Goal: Task Accomplishment & Management: Use online tool/utility

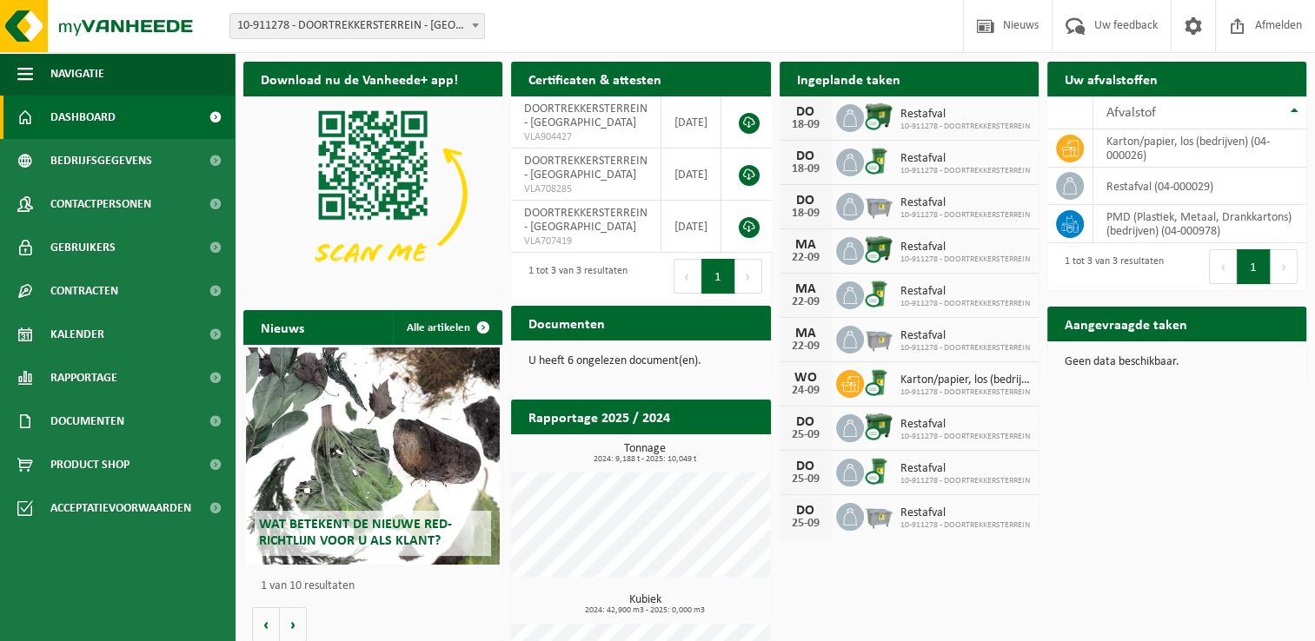
click at [841, 384] on icon at bounding box center [849, 384] width 17 height 16
click at [1160, 329] on h2 "Aangevraagde taken" at bounding box center [1125, 324] width 157 height 34
click at [99, 296] on span "Contracten" at bounding box center [84, 290] width 68 height 43
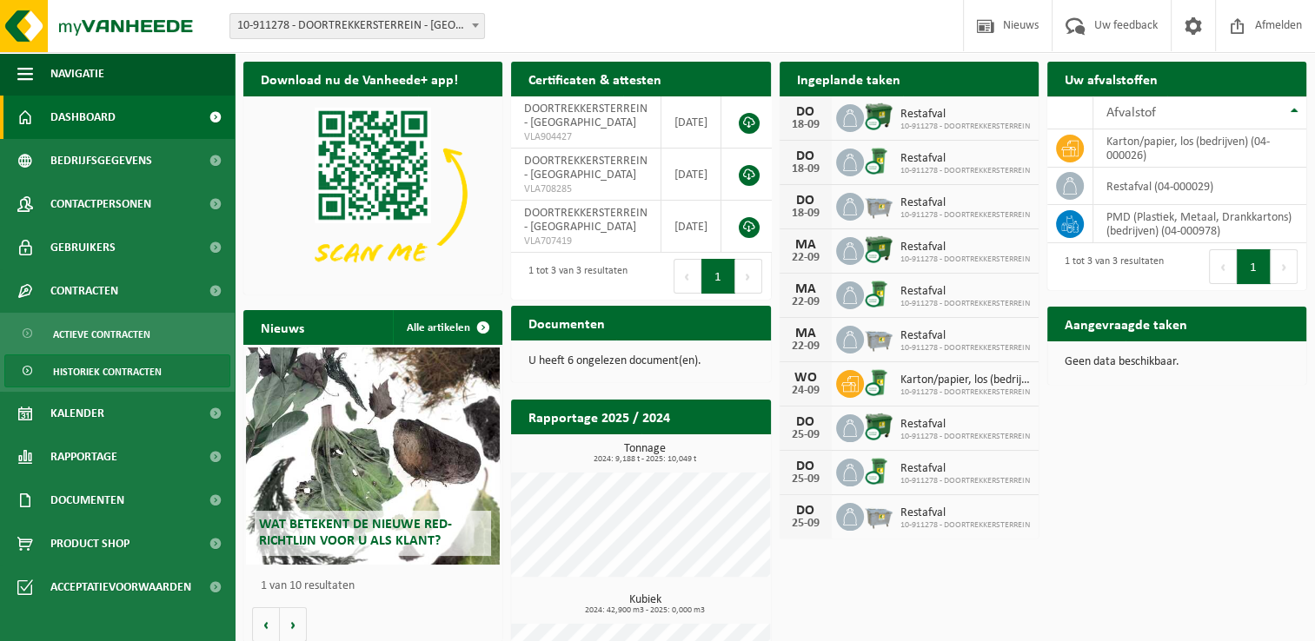
click at [135, 370] on span "Historiek contracten" at bounding box center [107, 371] width 109 height 33
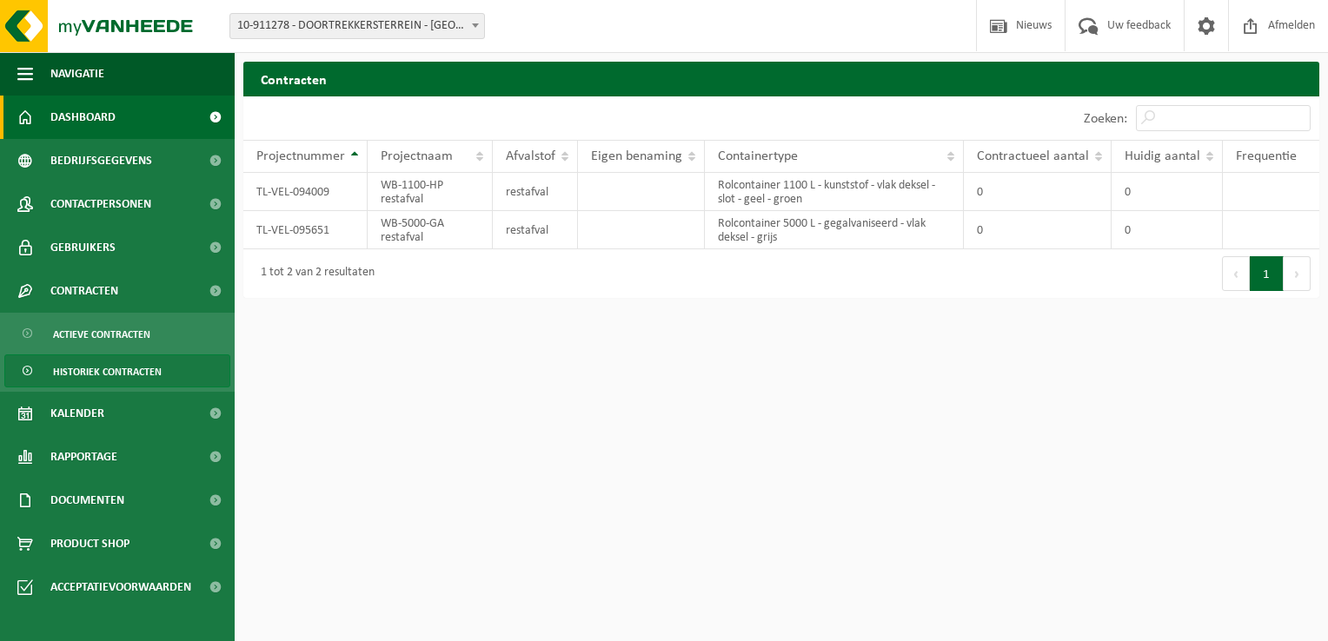
click at [82, 119] on span "Dashboard" at bounding box center [82, 117] width 65 height 43
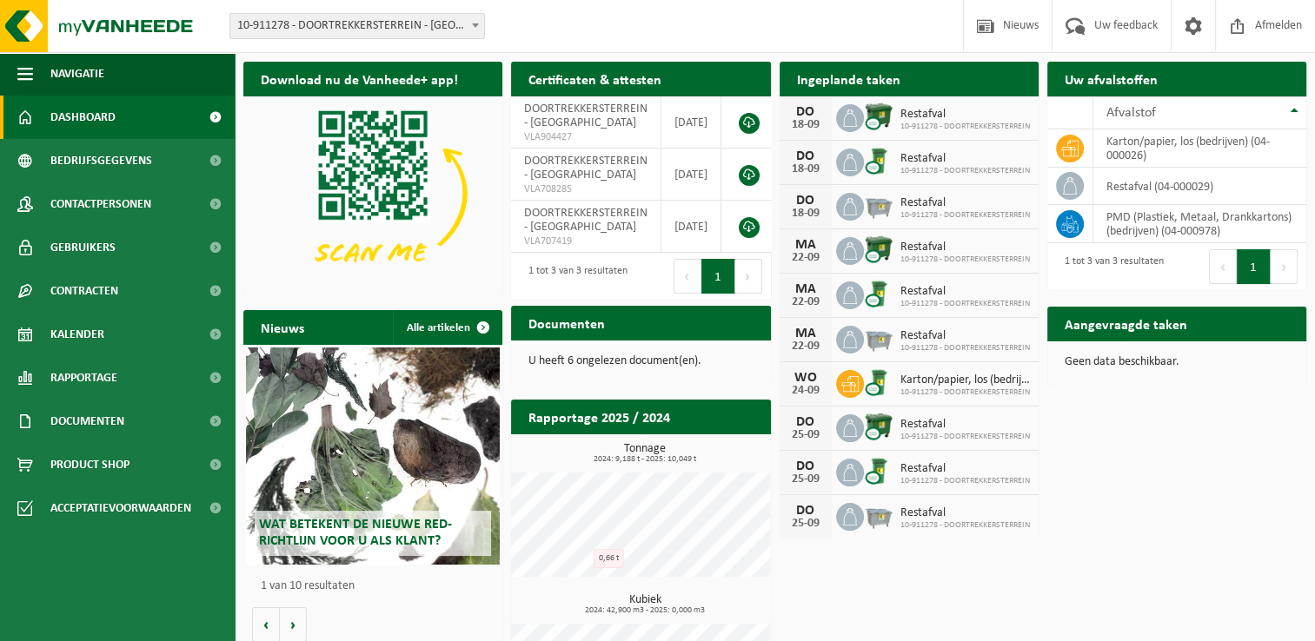
click at [946, 388] on span "10-911278 - DOORTREKKERSTERREIN" at bounding box center [965, 393] width 130 height 10
click at [946, 381] on div "Karton/papier, los (bedrijven) 10-911278 - DOORTREKKERSTERREIN" at bounding box center [961, 384] width 138 height 27
drag, startPoint x: 946, startPoint y: 381, endPoint x: 1126, endPoint y: 457, distance: 196.3
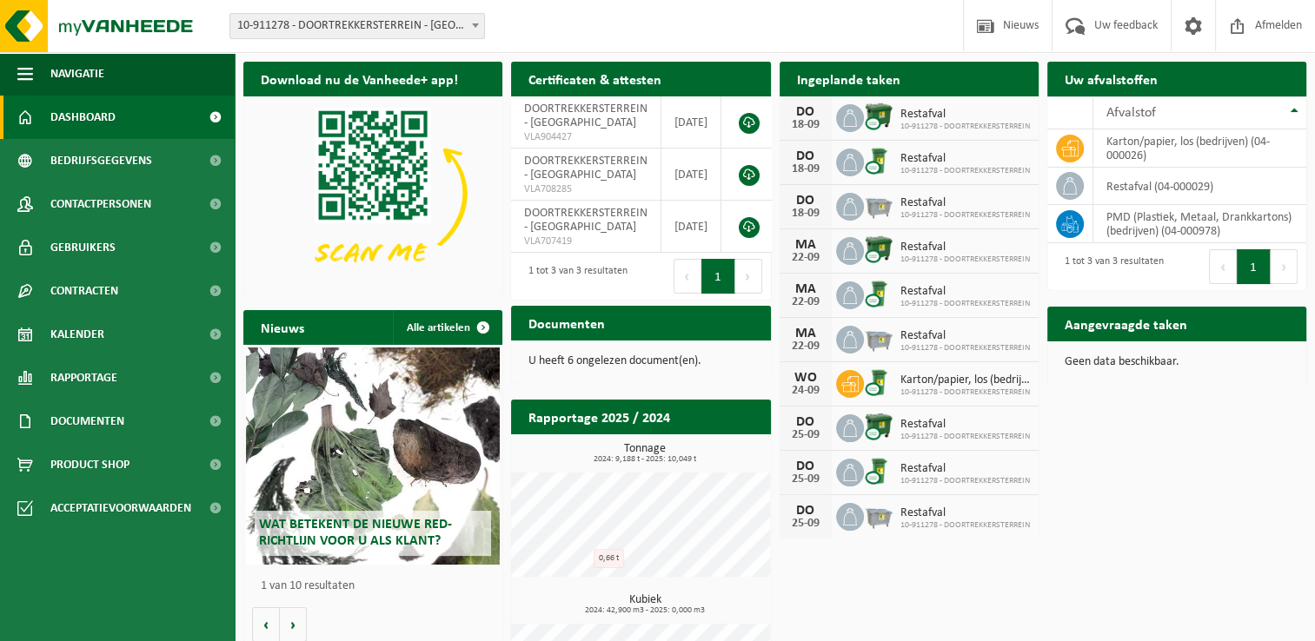
click at [1126, 457] on div "Download nu de Vanheede+ app! Verberg Certificaten & attesten Bekijk uw certifi…" at bounding box center [775, 399] width 1072 height 693
click at [478, 24] on b at bounding box center [475, 25] width 7 height 4
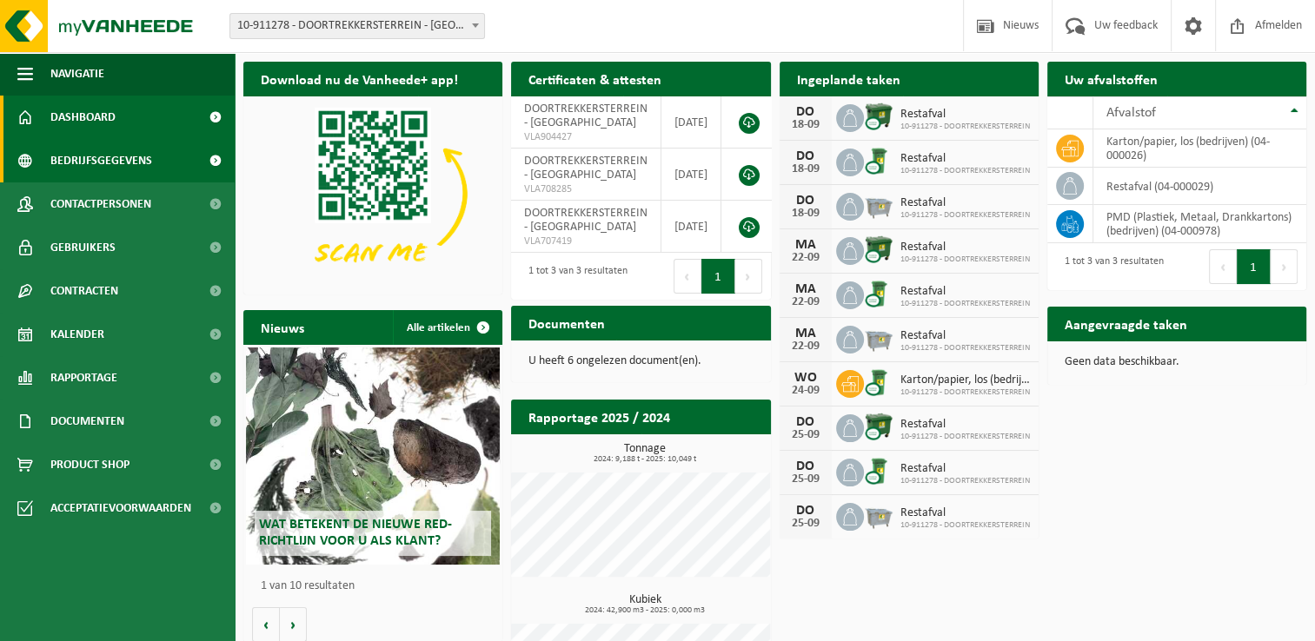
click at [114, 155] on span "Bedrijfsgegevens" at bounding box center [101, 160] width 102 height 43
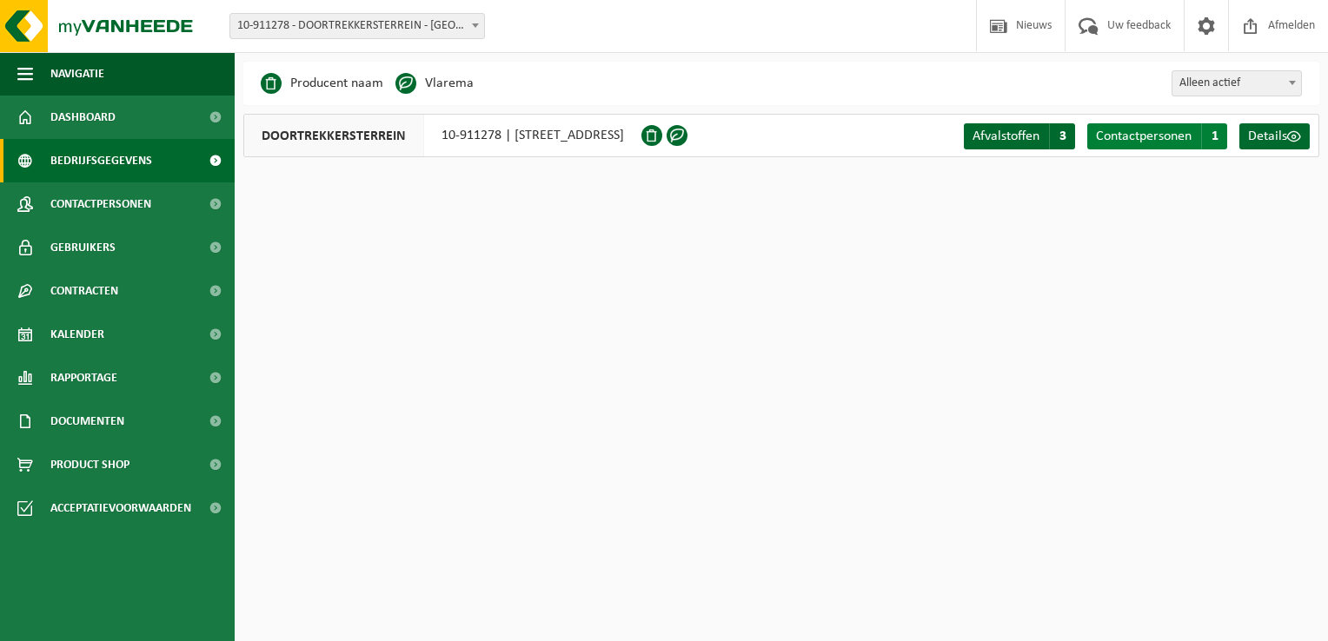
click at [1139, 136] on span "Contactpersonen" at bounding box center [1144, 137] width 96 height 14
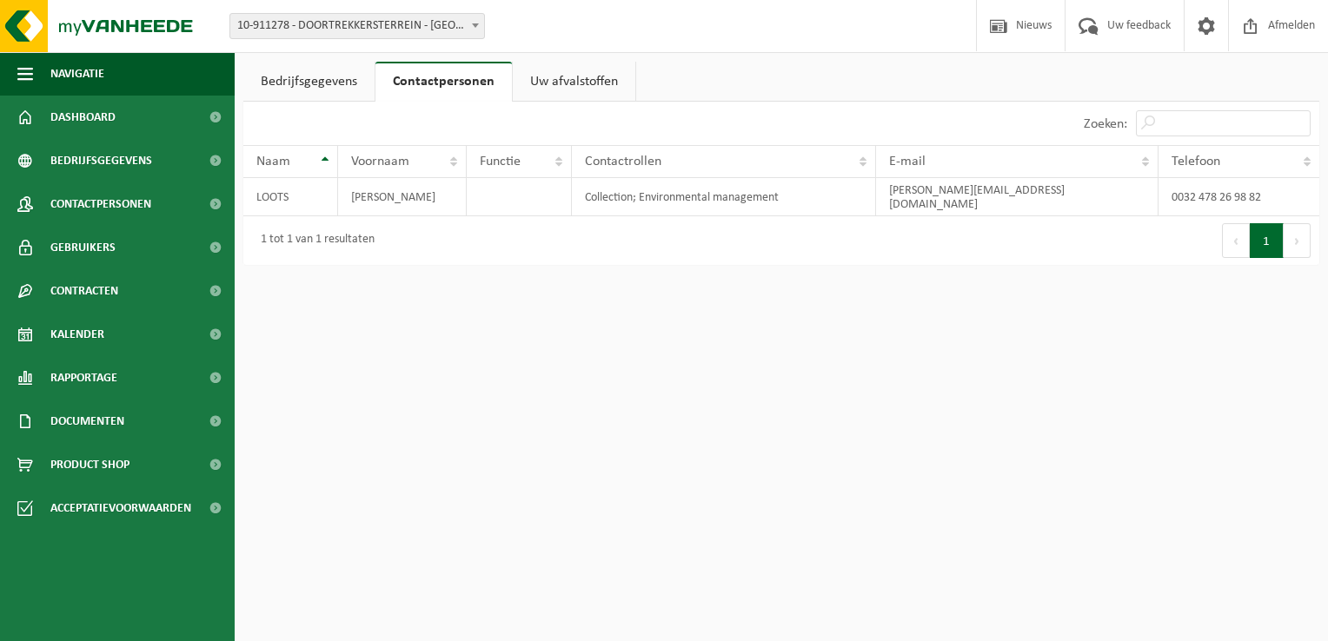
click at [361, 71] on link "Bedrijfsgegevens" at bounding box center [308, 82] width 131 height 40
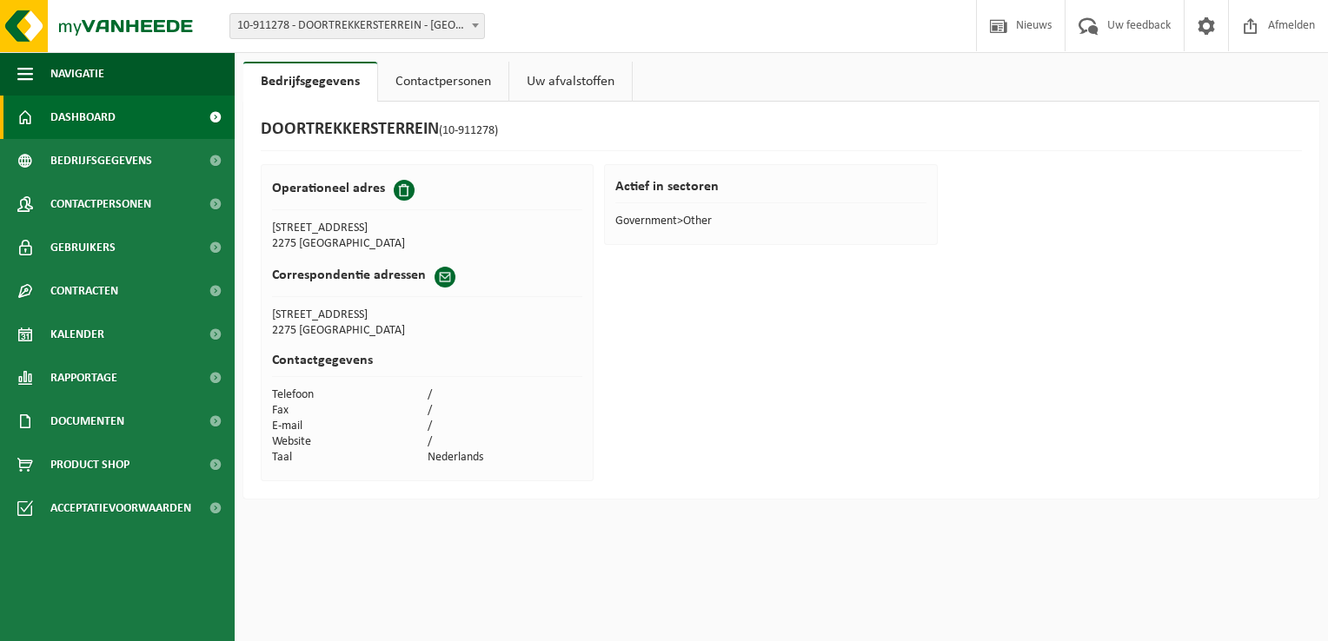
click at [109, 122] on span "Dashboard" at bounding box center [82, 117] width 65 height 43
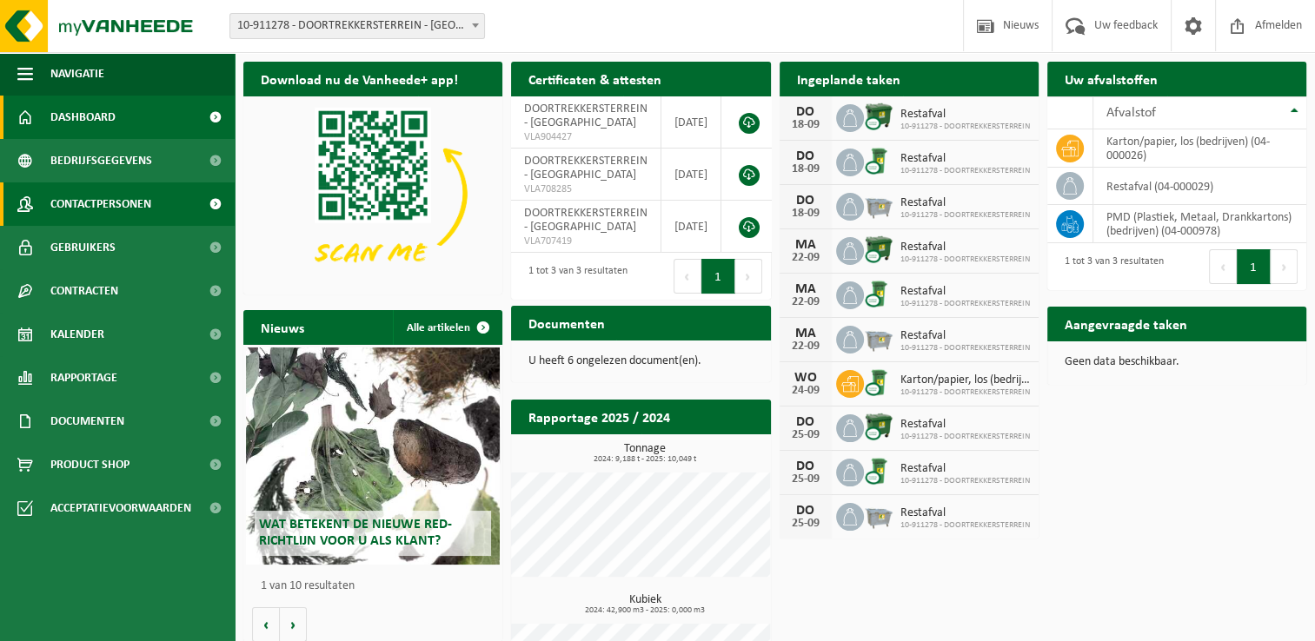
click at [111, 200] on span "Contactpersonen" at bounding box center [100, 204] width 101 height 43
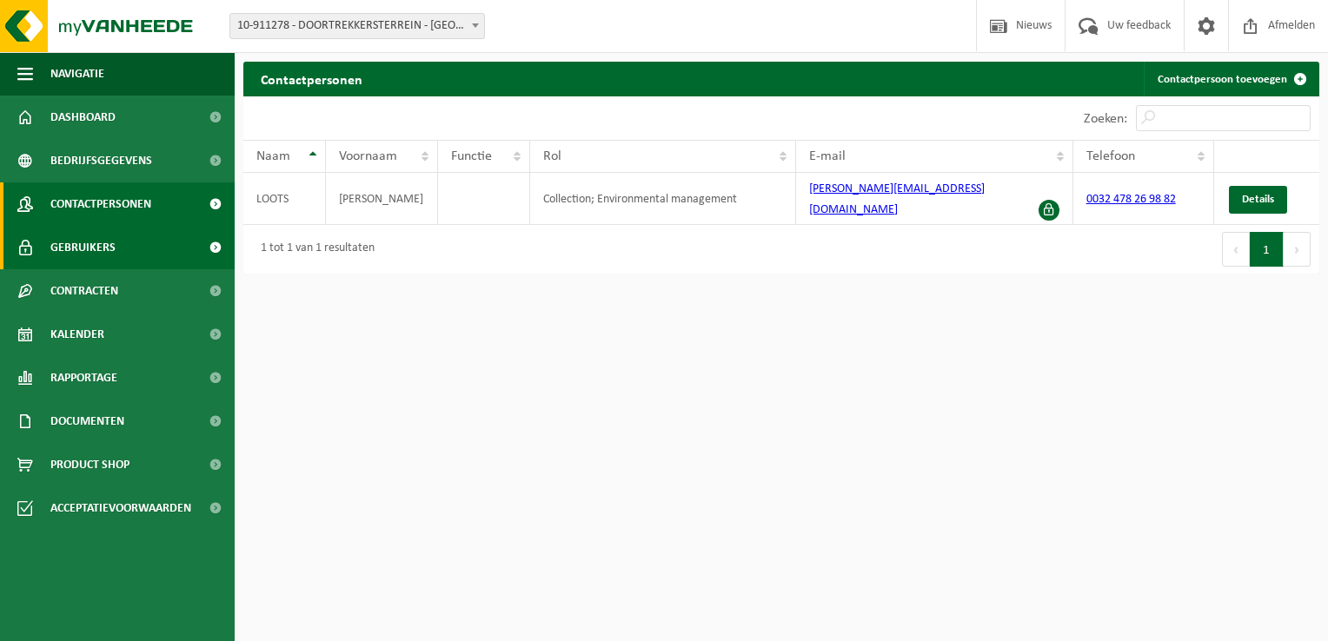
click at [105, 242] on span "Gebruikers" at bounding box center [82, 247] width 65 height 43
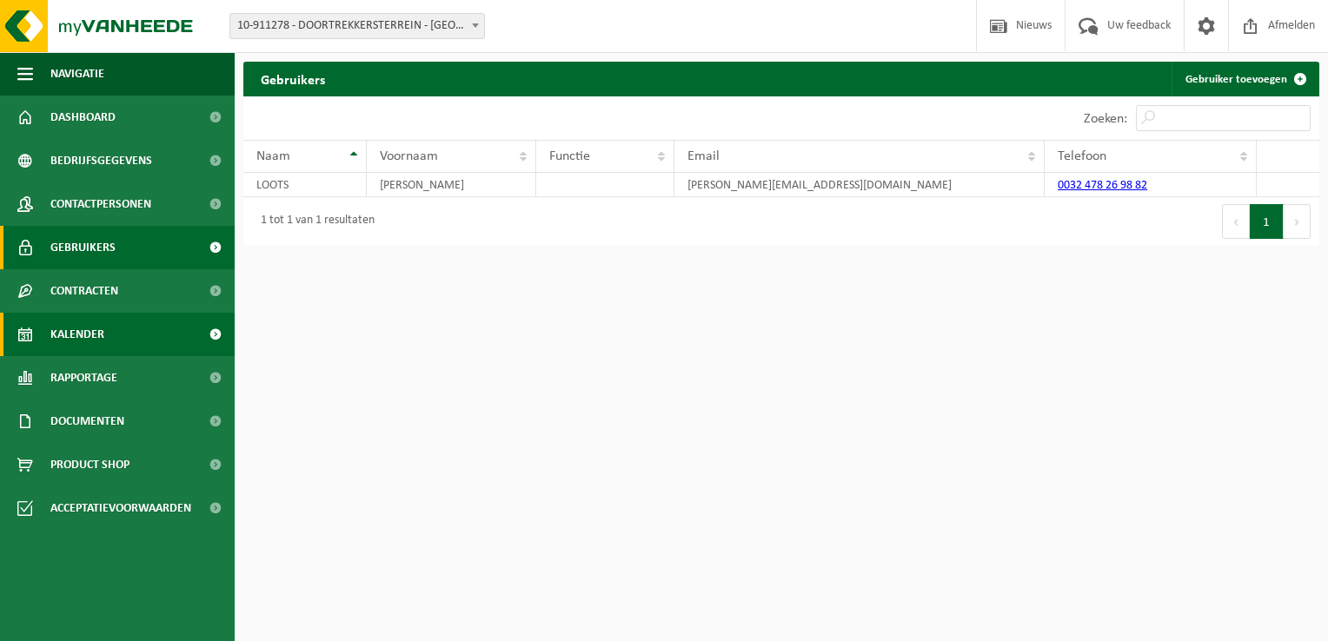
click at [90, 341] on span "Kalender" at bounding box center [77, 334] width 54 height 43
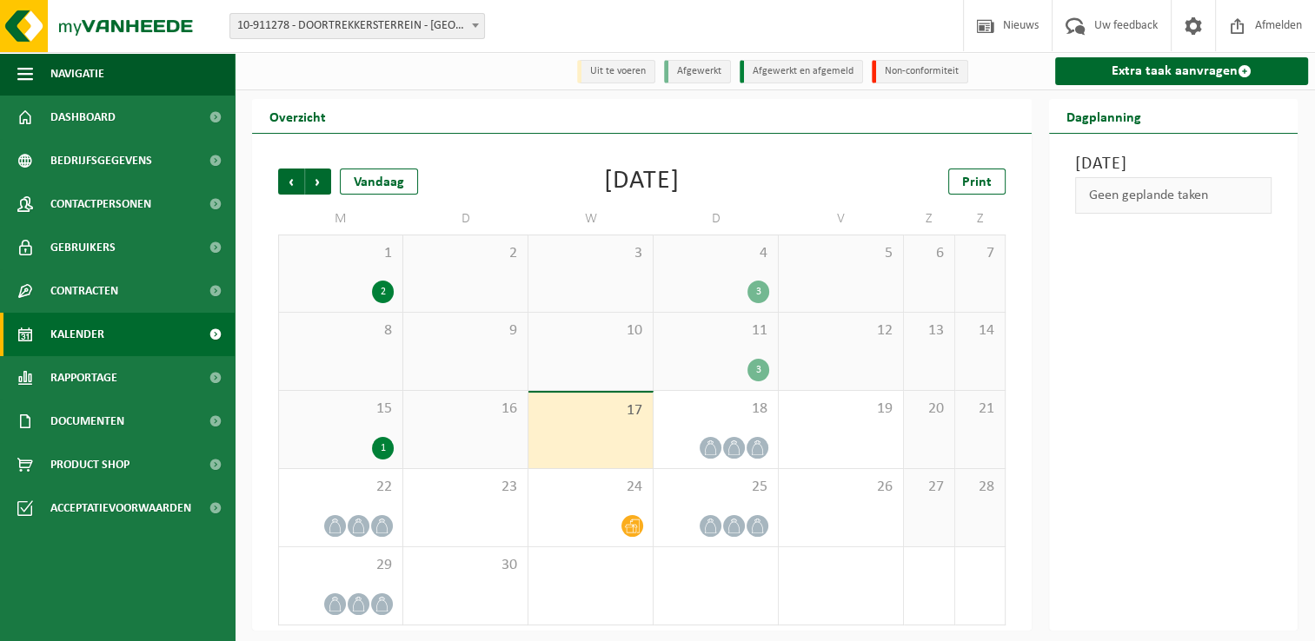
drag, startPoint x: 626, startPoint y: 493, endPoint x: 1163, endPoint y: 394, distance: 546.2
click at [1163, 394] on div "[DATE] Geen geplande taken" at bounding box center [1173, 382] width 249 height 497
drag, startPoint x: 731, startPoint y: 495, endPoint x: 1139, endPoint y: 544, distance: 411.4
click at [1139, 544] on div "Woensdag 17 september 2025 Geen geplande taken" at bounding box center [1173, 382] width 249 height 497
drag, startPoint x: 1139, startPoint y: 544, endPoint x: 1199, endPoint y: 300, distance: 251.3
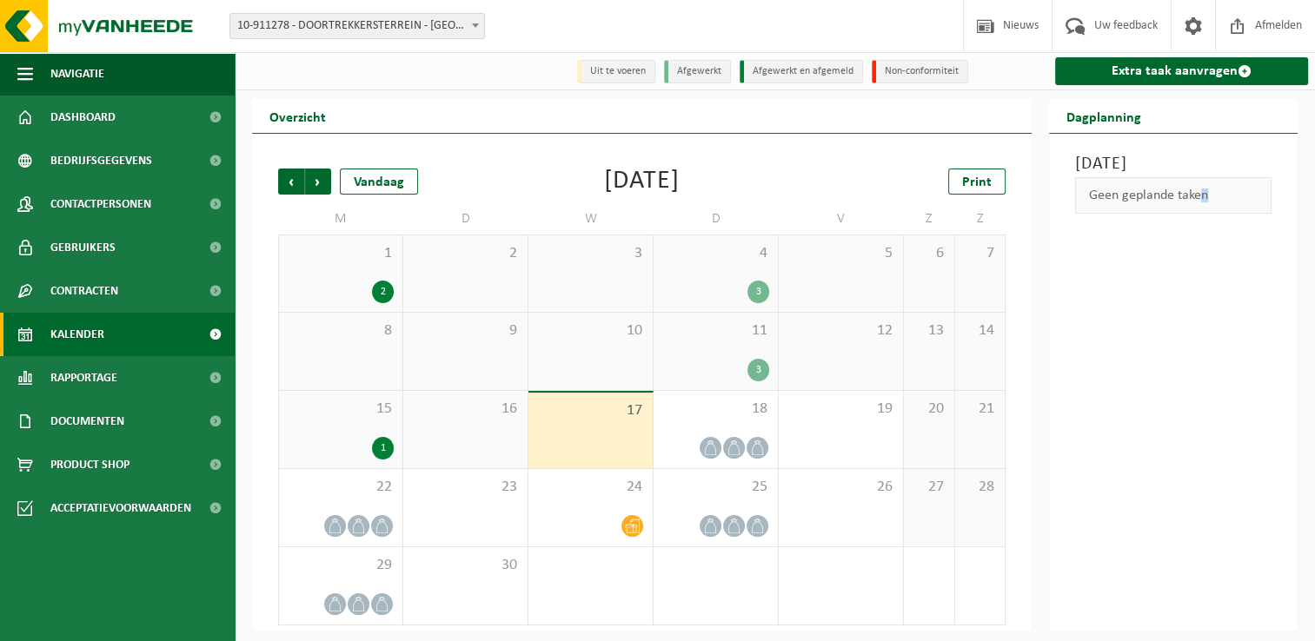
click at [1199, 300] on div "Woensdag 17 september 2025 Geen geplande taken" at bounding box center [1173, 382] width 249 height 497
click at [700, 497] on span "25" at bounding box center [715, 487] width 107 height 19
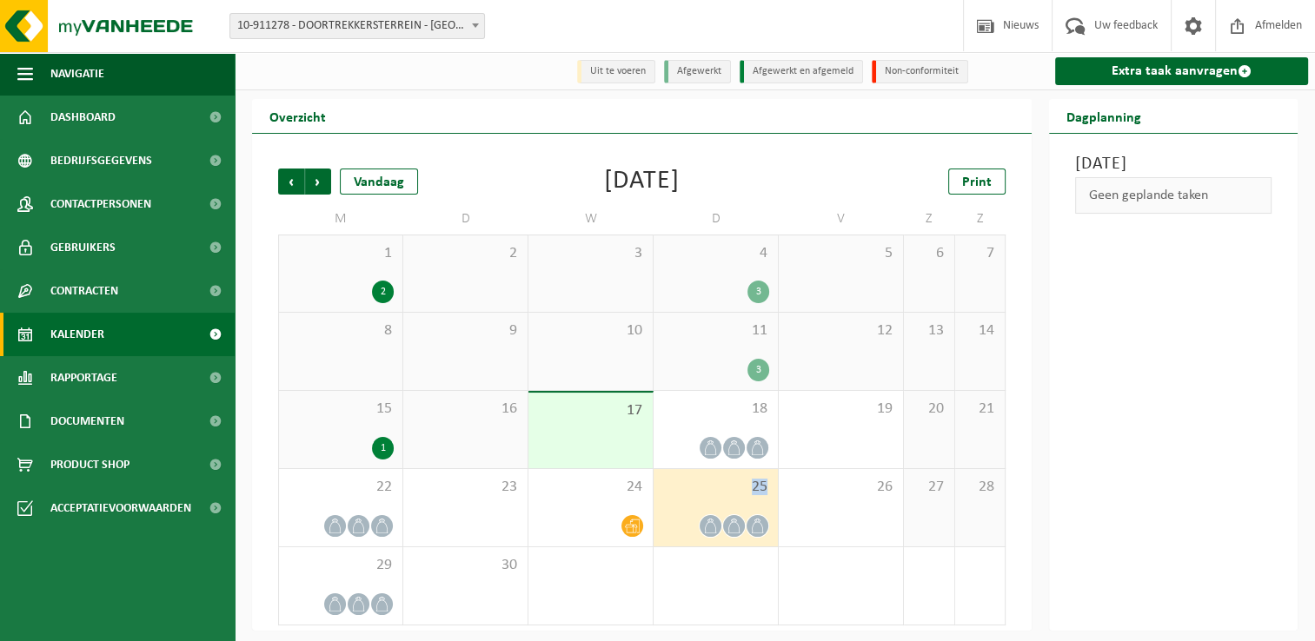
click at [700, 497] on span "25" at bounding box center [715, 487] width 107 height 19
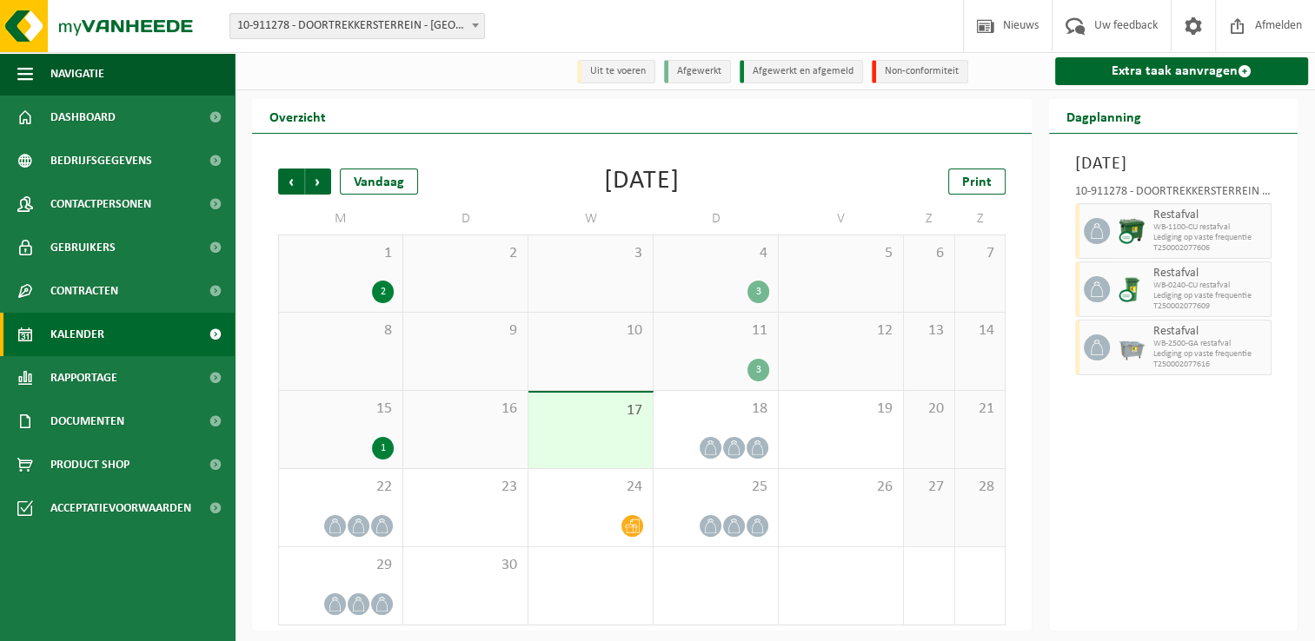
click at [1141, 555] on div "Donderdag 25 september 2025 10-911278 - DOORTREKKERSTERREIN - LILLE Restafval W…" at bounding box center [1173, 382] width 249 height 497
click at [1165, 74] on link "Extra taak aanvragen" at bounding box center [1181, 71] width 253 height 28
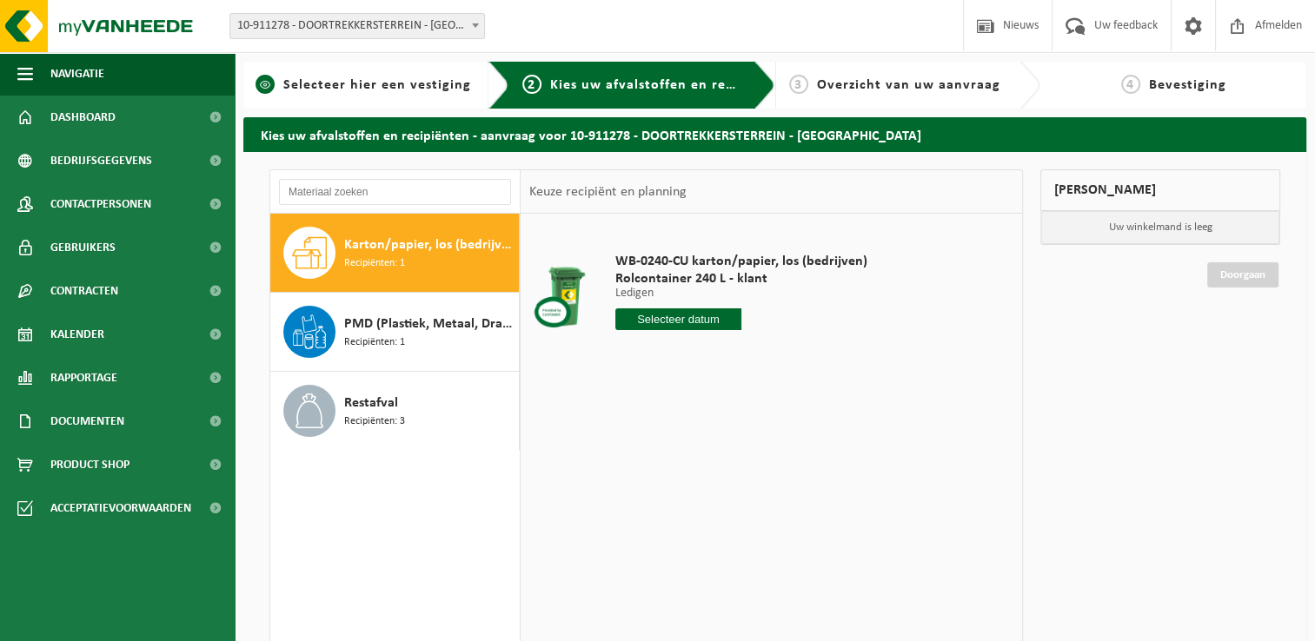
click at [413, 85] on span "Selecteer hier een vestiging" at bounding box center [377, 85] width 188 height 14
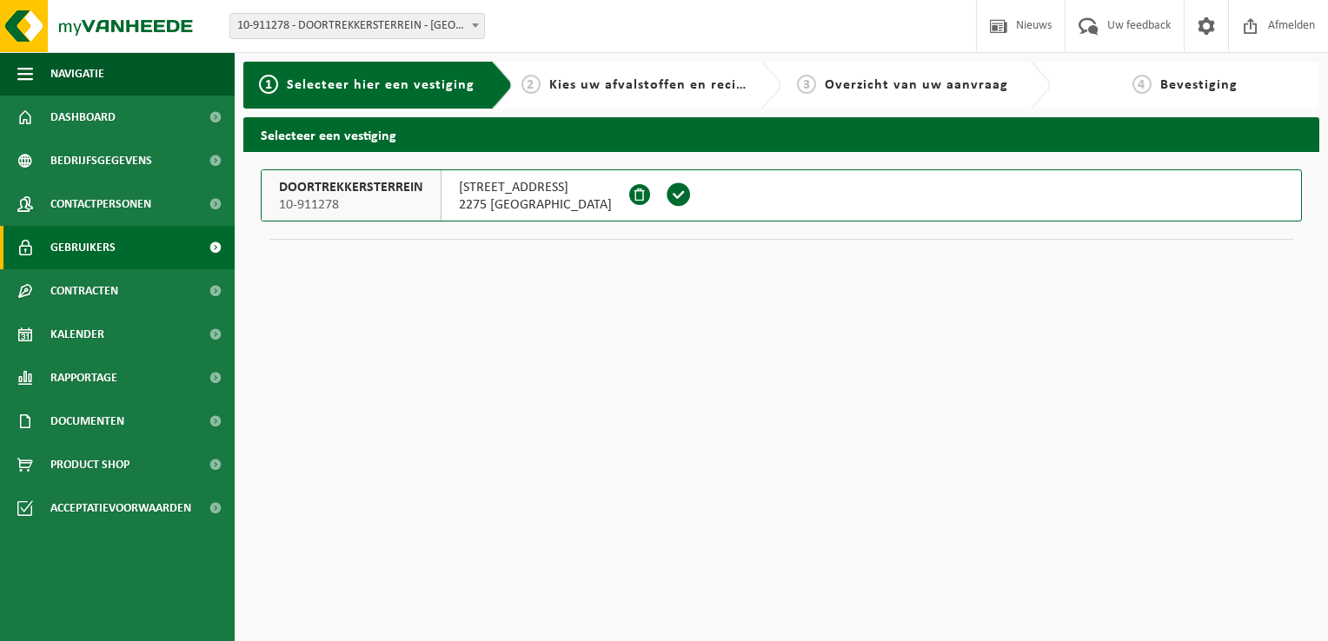
click at [216, 259] on span at bounding box center [215, 247] width 39 height 43
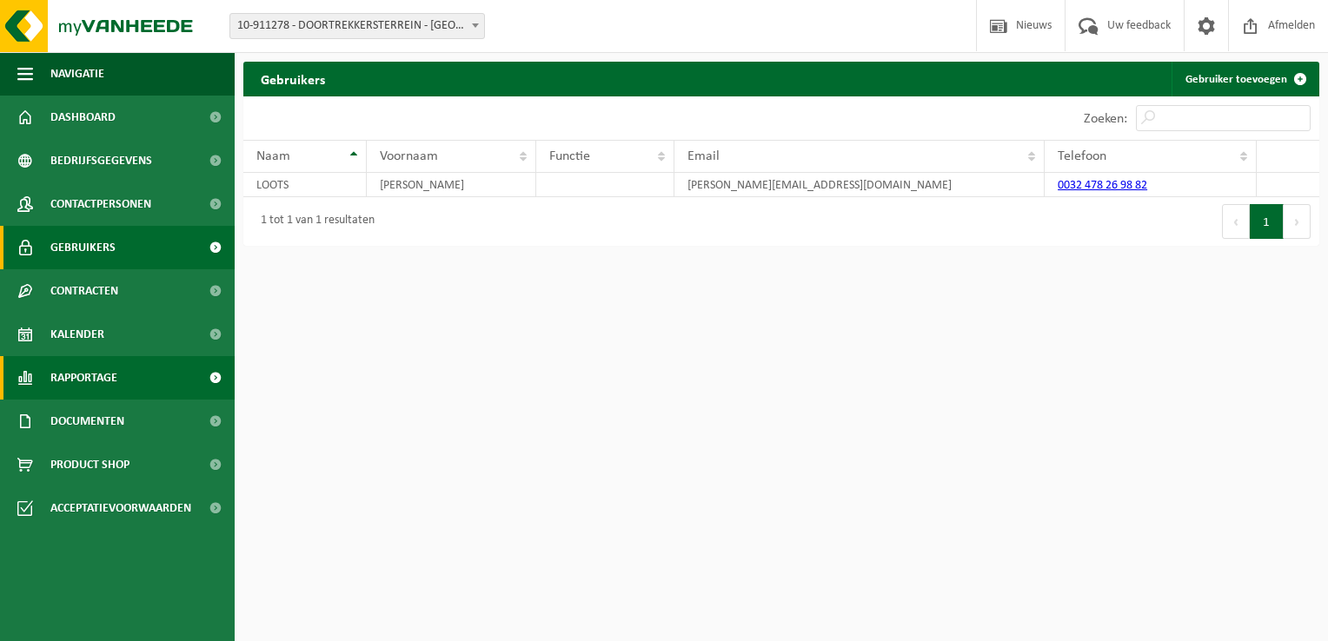
click at [92, 380] on span "Rapportage" at bounding box center [83, 377] width 67 height 43
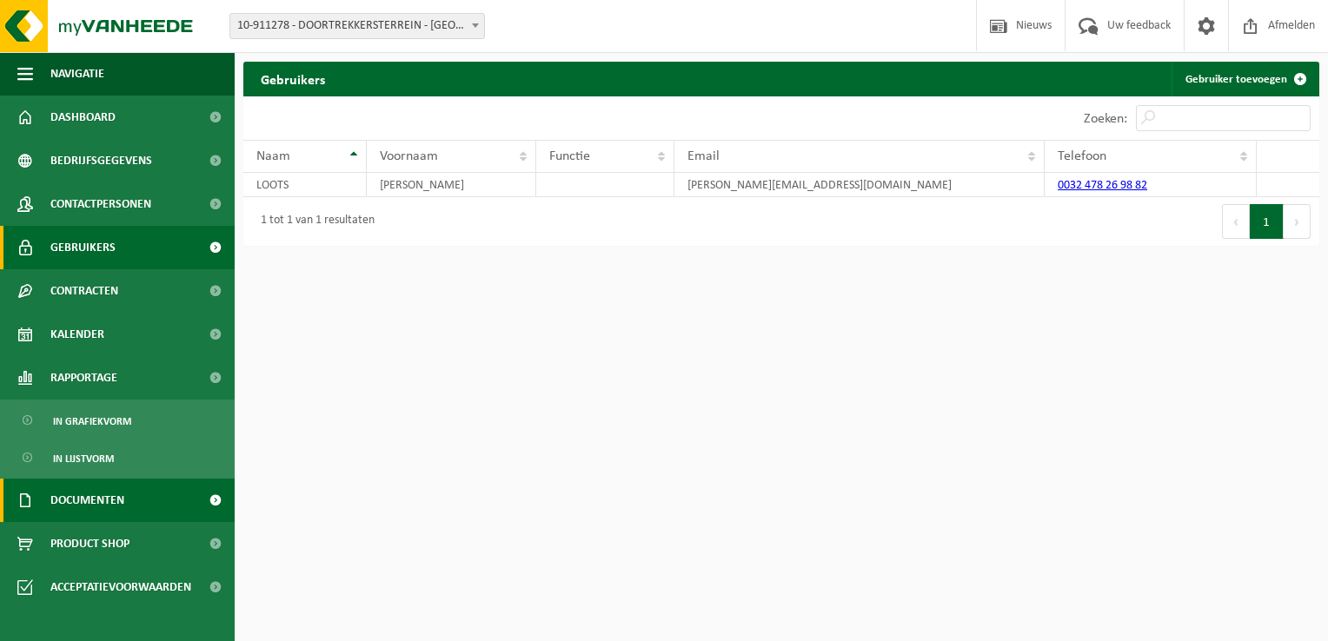
click at [107, 504] on span "Documenten" at bounding box center [87, 500] width 74 height 43
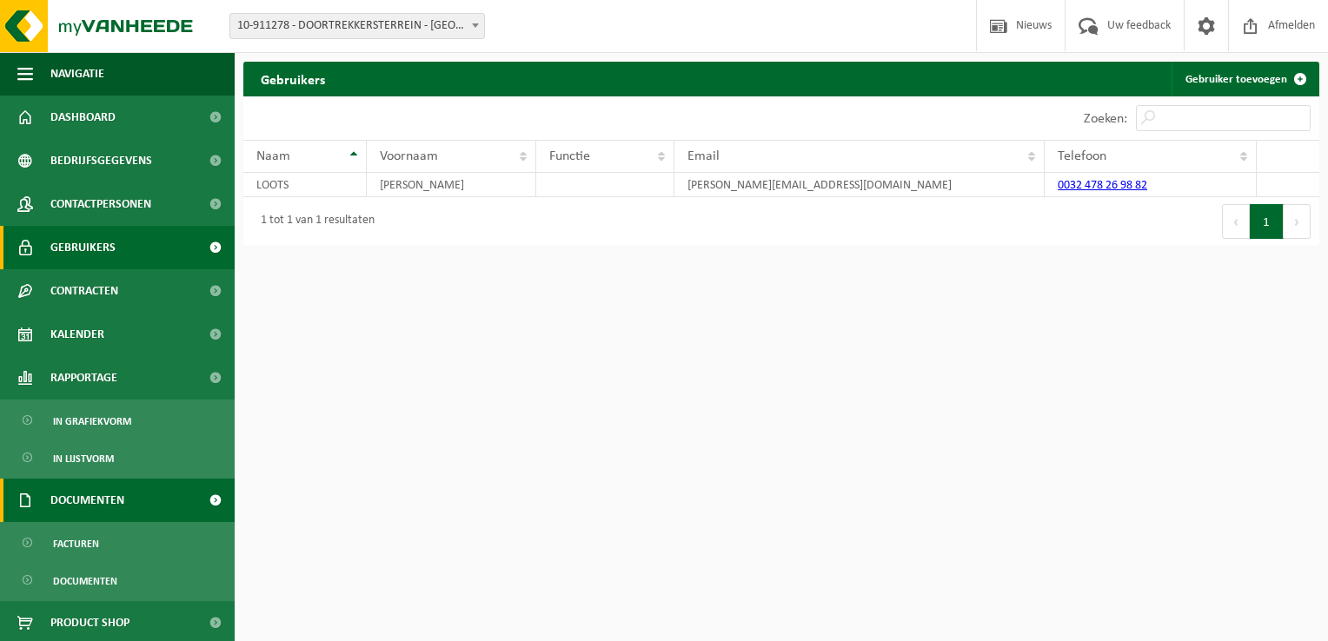
click at [107, 504] on span "Documenten" at bounding box center [87, 500] width 74 height 43
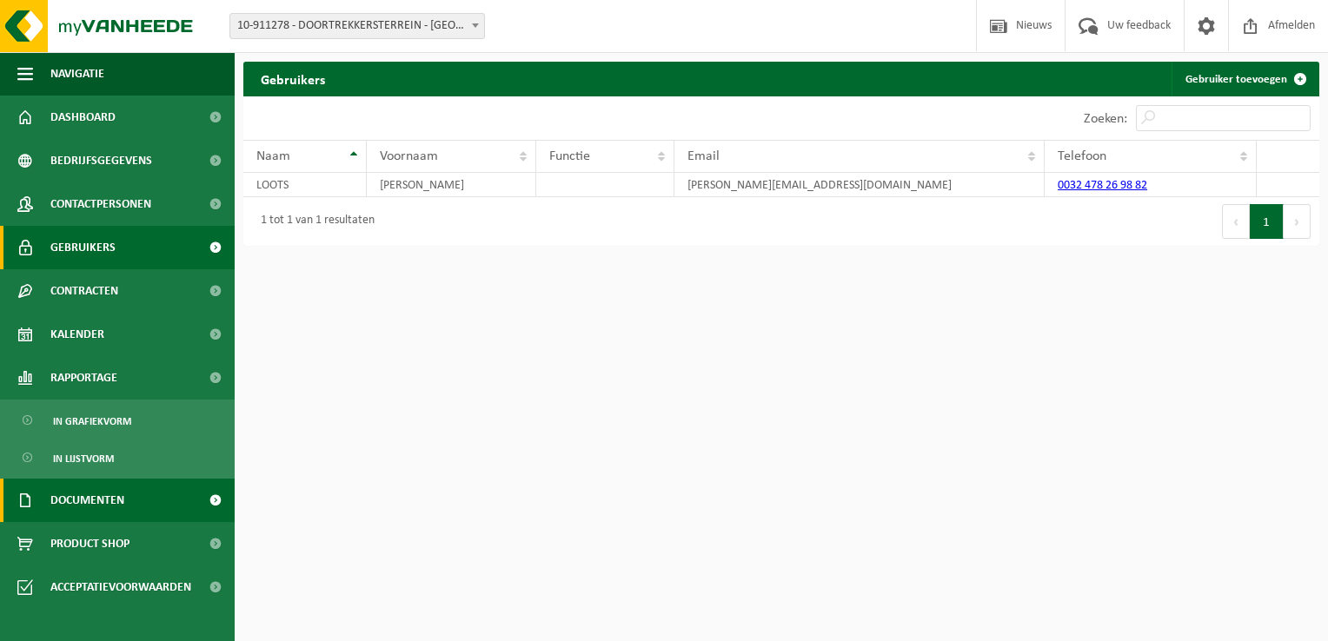
click at [107, 504] on span "Documenten" at bounding box center [87, 500] width 74 height 43
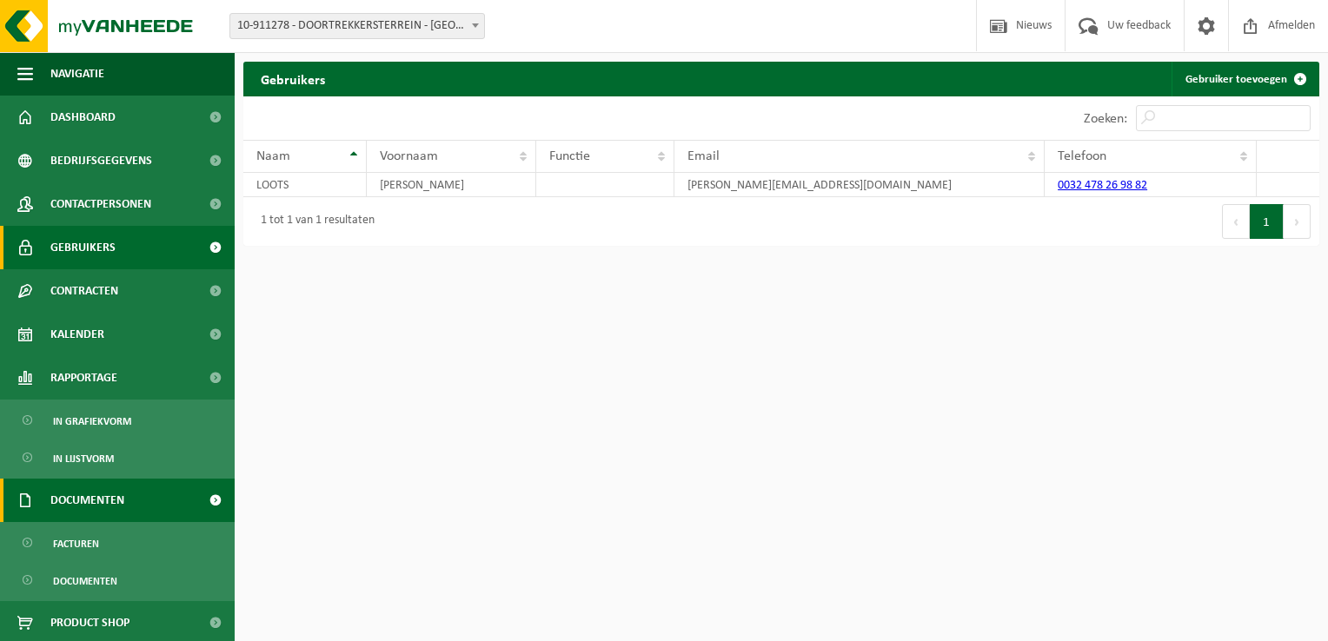
click at [205, 501] on span at bounding box center [215, 500] width 39 height 43
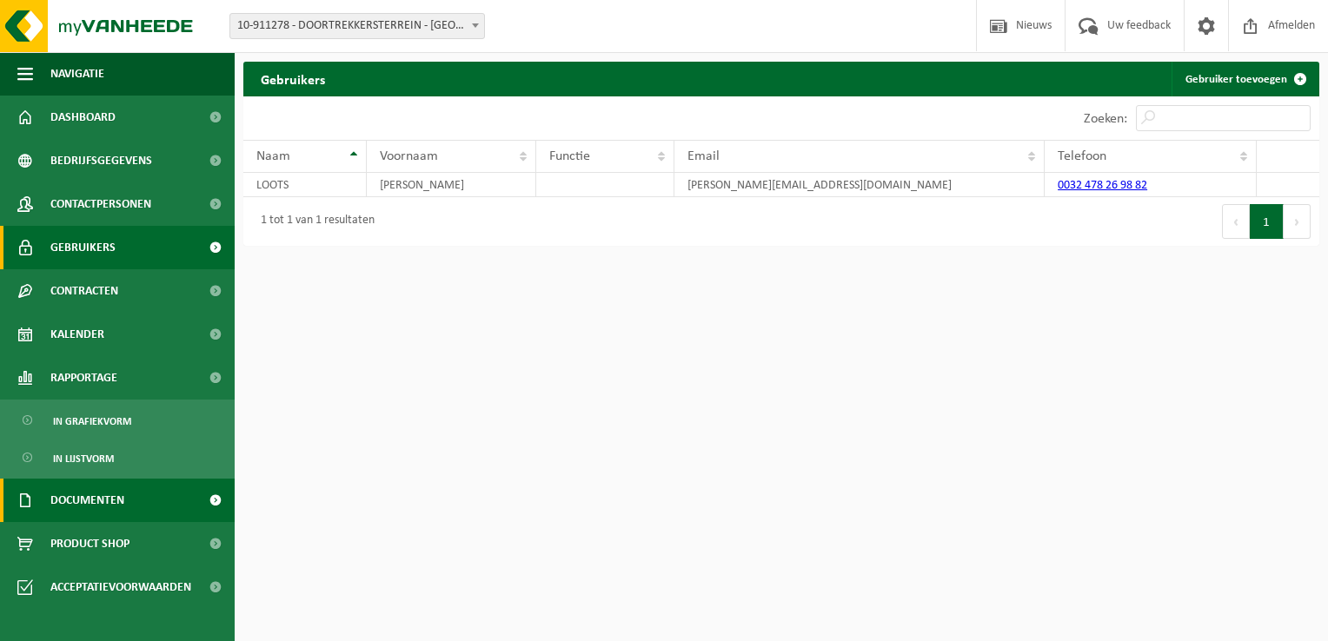
click at [217, 499] on span at bounding box center [215, 500] width 39 height 43
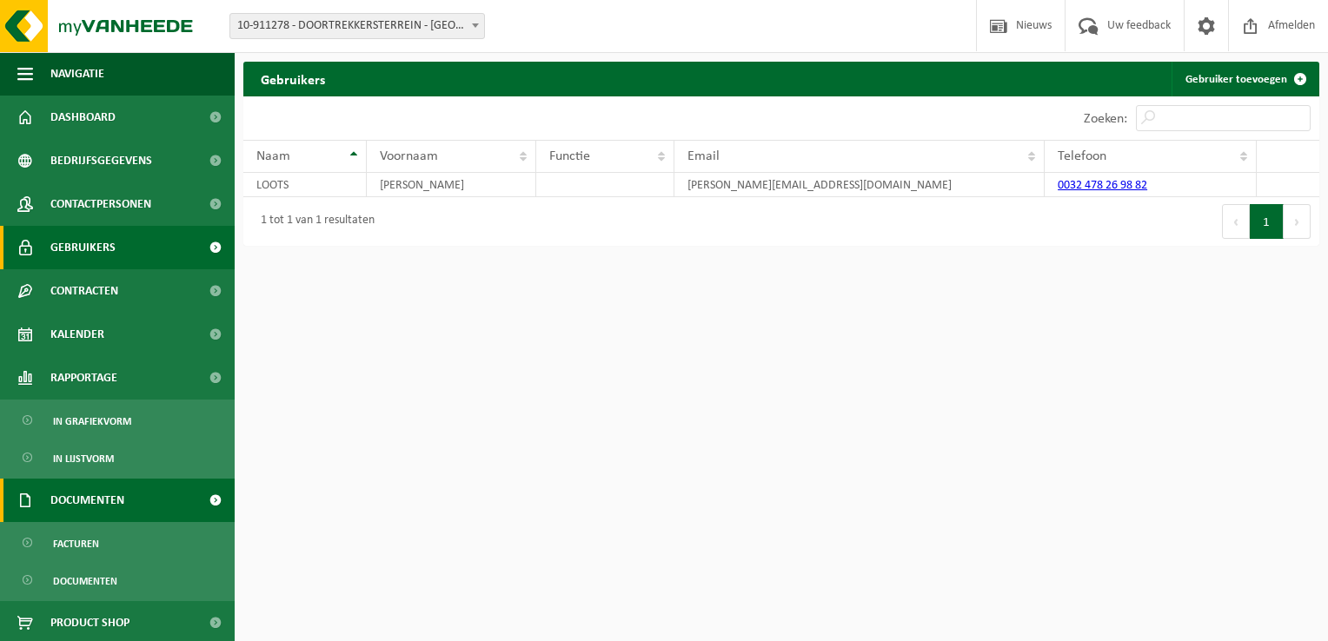
click at [200, 500] on span at bounding box center [215, 500] width 39 height 43
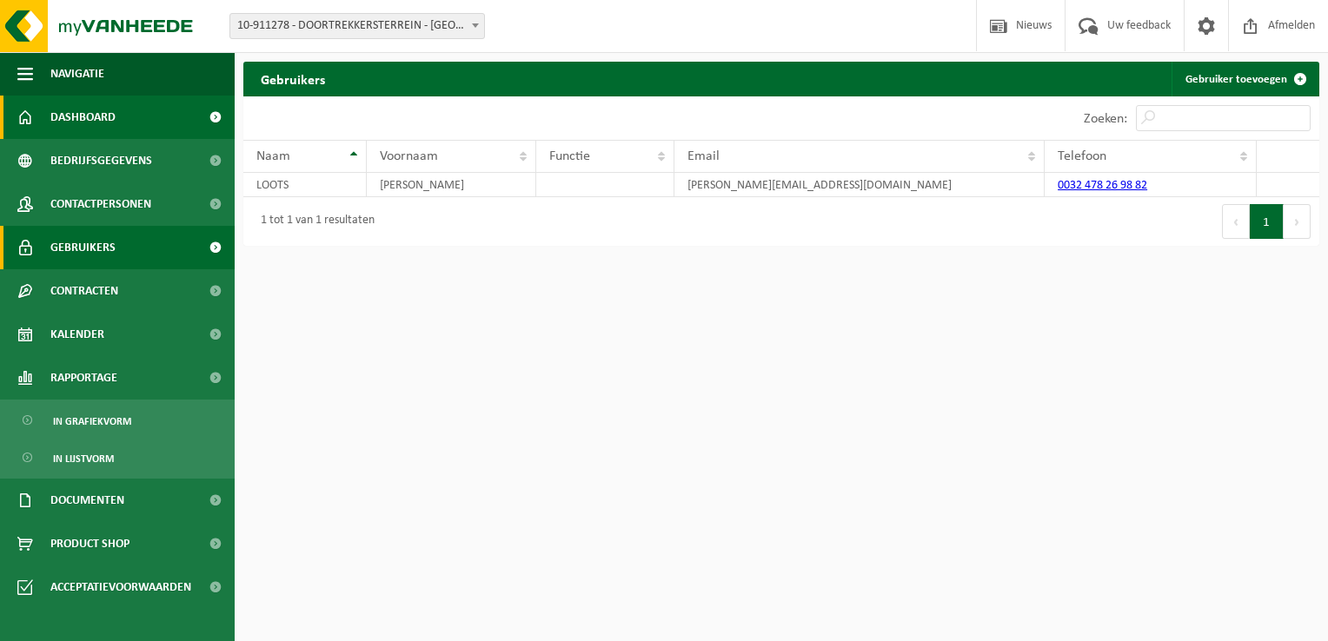
click at [94, 113] on span "Dashboard" at bounding box center [82, 117] width 65 height 43
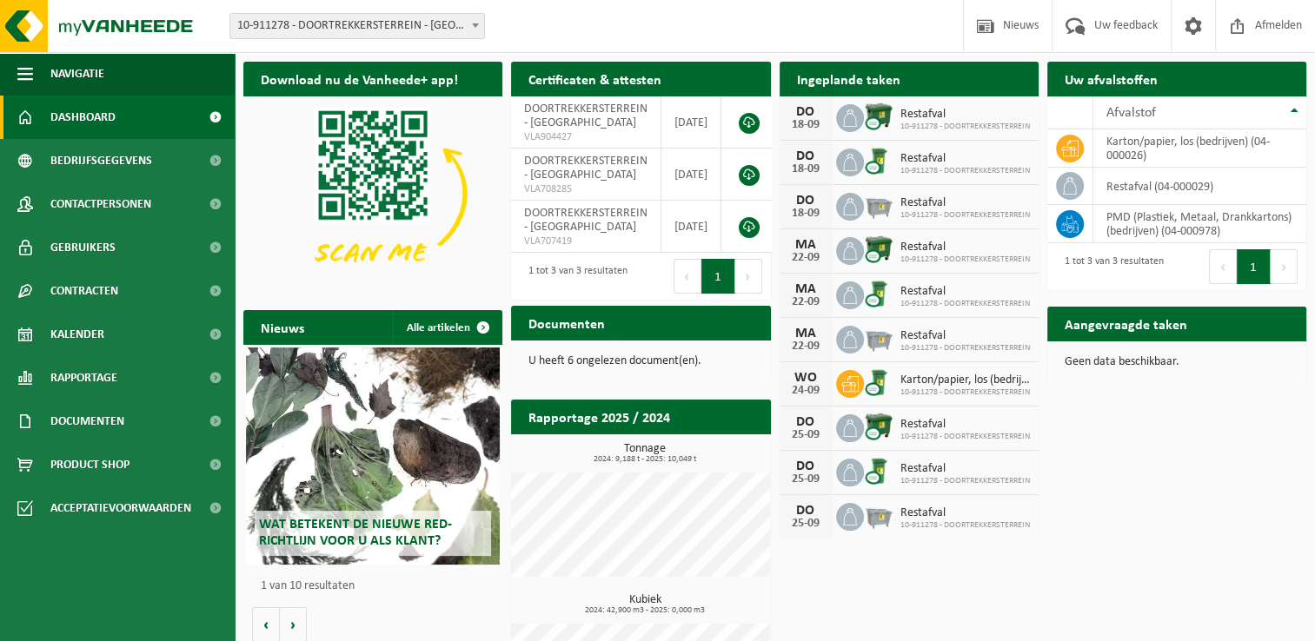
click at [1144, 425] on div "Download nu de Vanheede+ app! Verberg Certificaten & attesten Bekijk uw certifi…" at bounding box center [775, 399] width 1072 height 693
click at [807, 423] on div "DO" at bounding box center [805, 422] width 35 height 14
drag, startPoint x: 807, startPoint y: 423, endPoint x: 1176, endPoint y: 464, distance: 370.8
click at [1176, 464] on div "Download nu de Vanheede+ app! Verberg Certificaten & attesten Bekijk uw certifi…" at bounding box center [775, 399] width 1072 height 693
